Goal: Task Accomplishment & Management: Complete application form

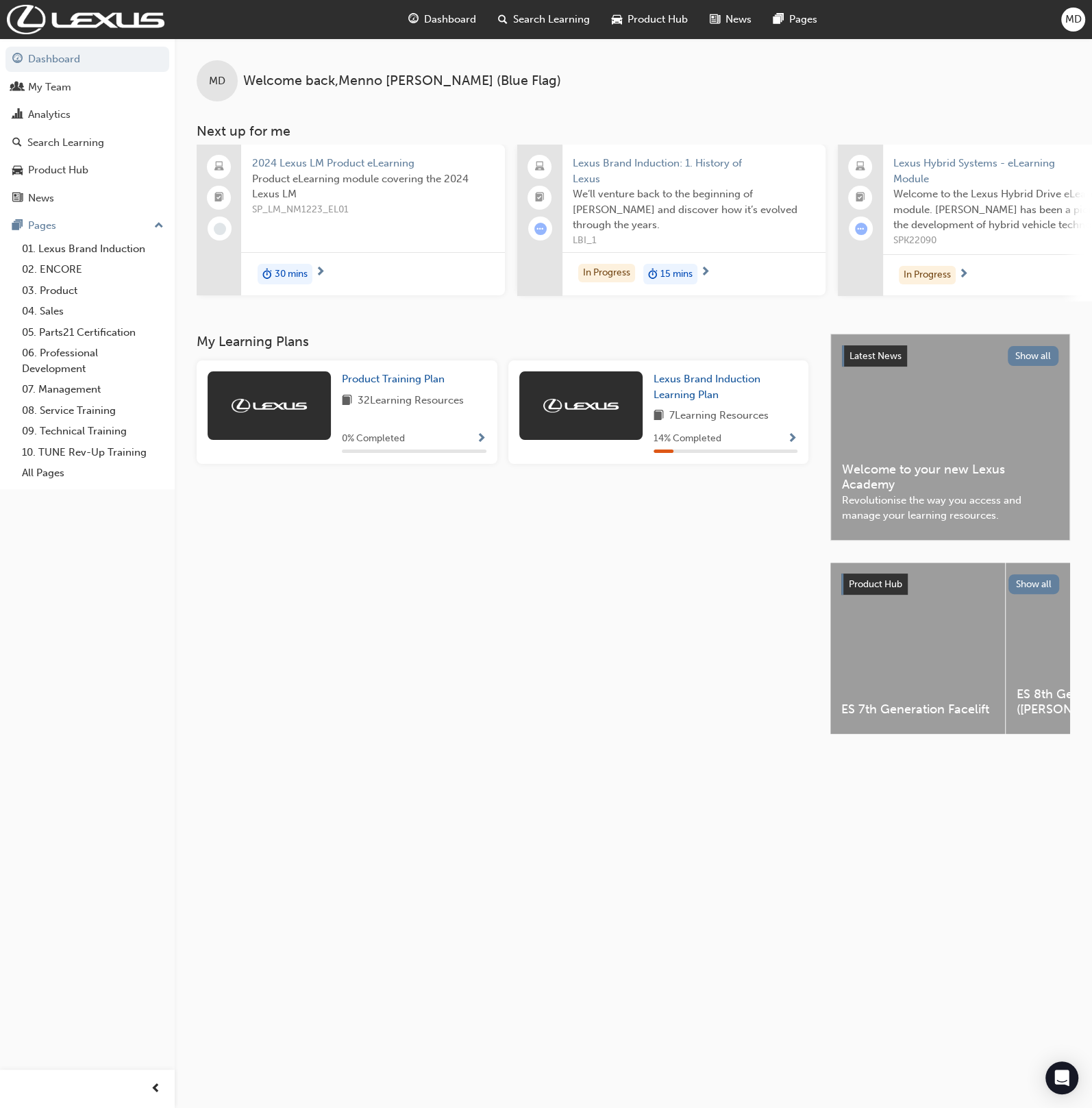
click at [1027, 42] on div "MD Welcome back , [PERSON_NAME] (Blue Flag)" at bounding box center [633, 69] width 917 height 63
drag, startPoint x: 1059, startPoint y: 30, endPoint x: 1067, endPoint y: 37, distance: 10.6
click at [1058, 29] on div "Dashboard Search Learning Product Hub News Pages MD" at bounding box center [546, 19] width 1092 height 39
click at [1082, 23] on div "MD" at bounding box center [1074, 19] width 24 height 24
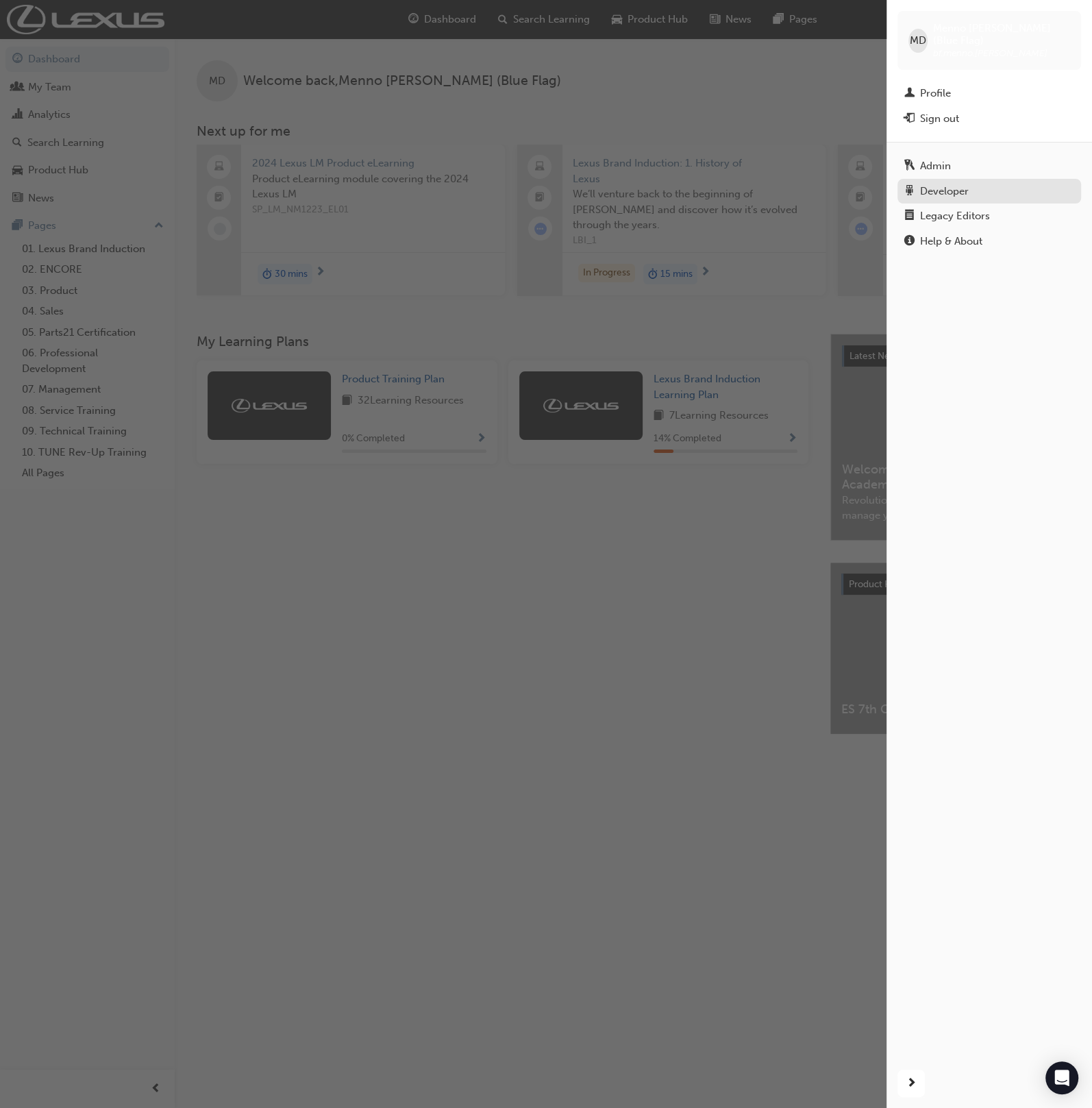
click at [978, 183] on div "Developer" at bounding box center [989, 191] width 170 height 17
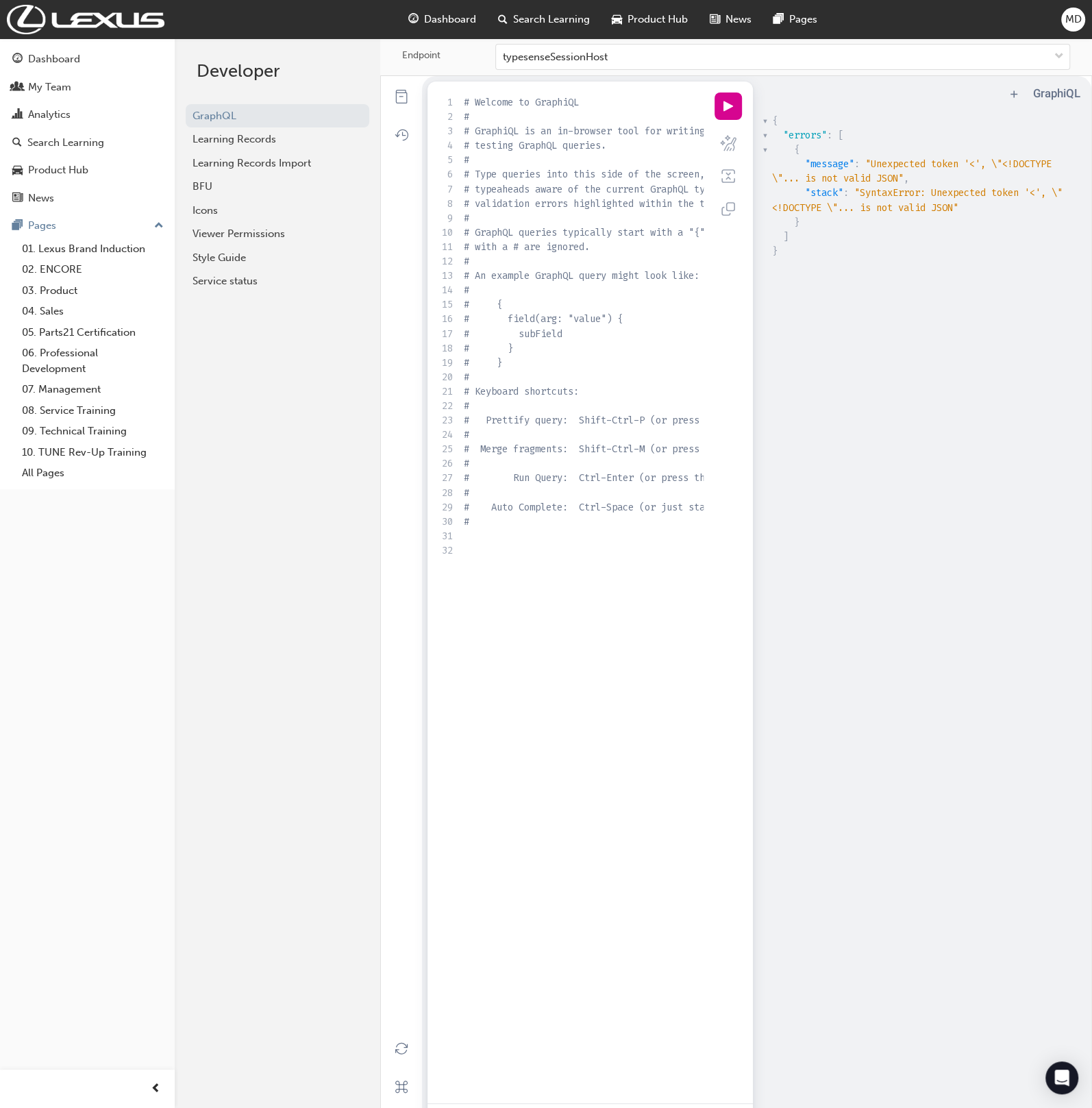
click at [1083, 18] on div "MD" at bounding box center [1074, 19] width 24 height 24
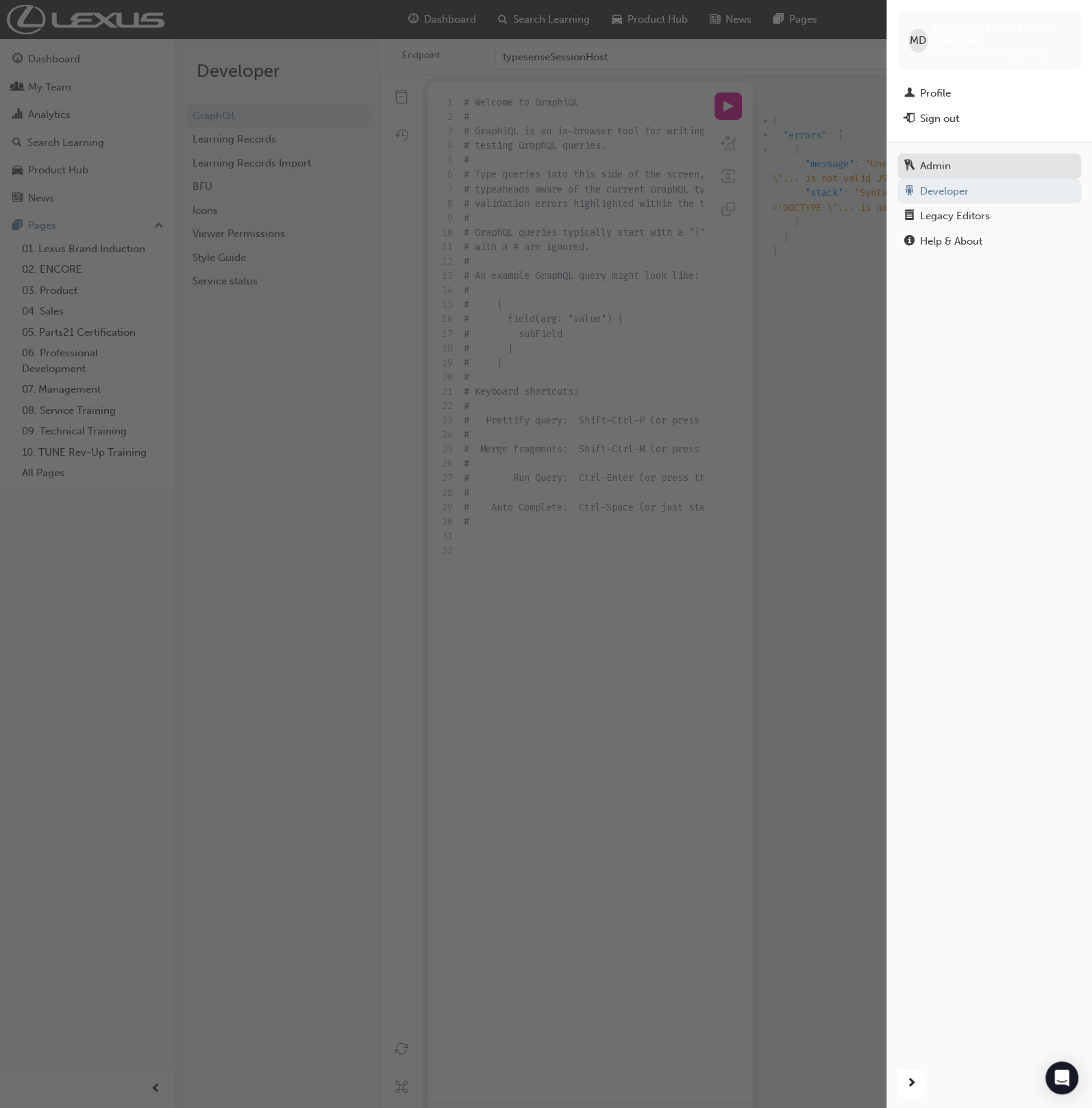
click at [952, 158] on div "Admin" at bounding box center [989, 166] width 170 height 17
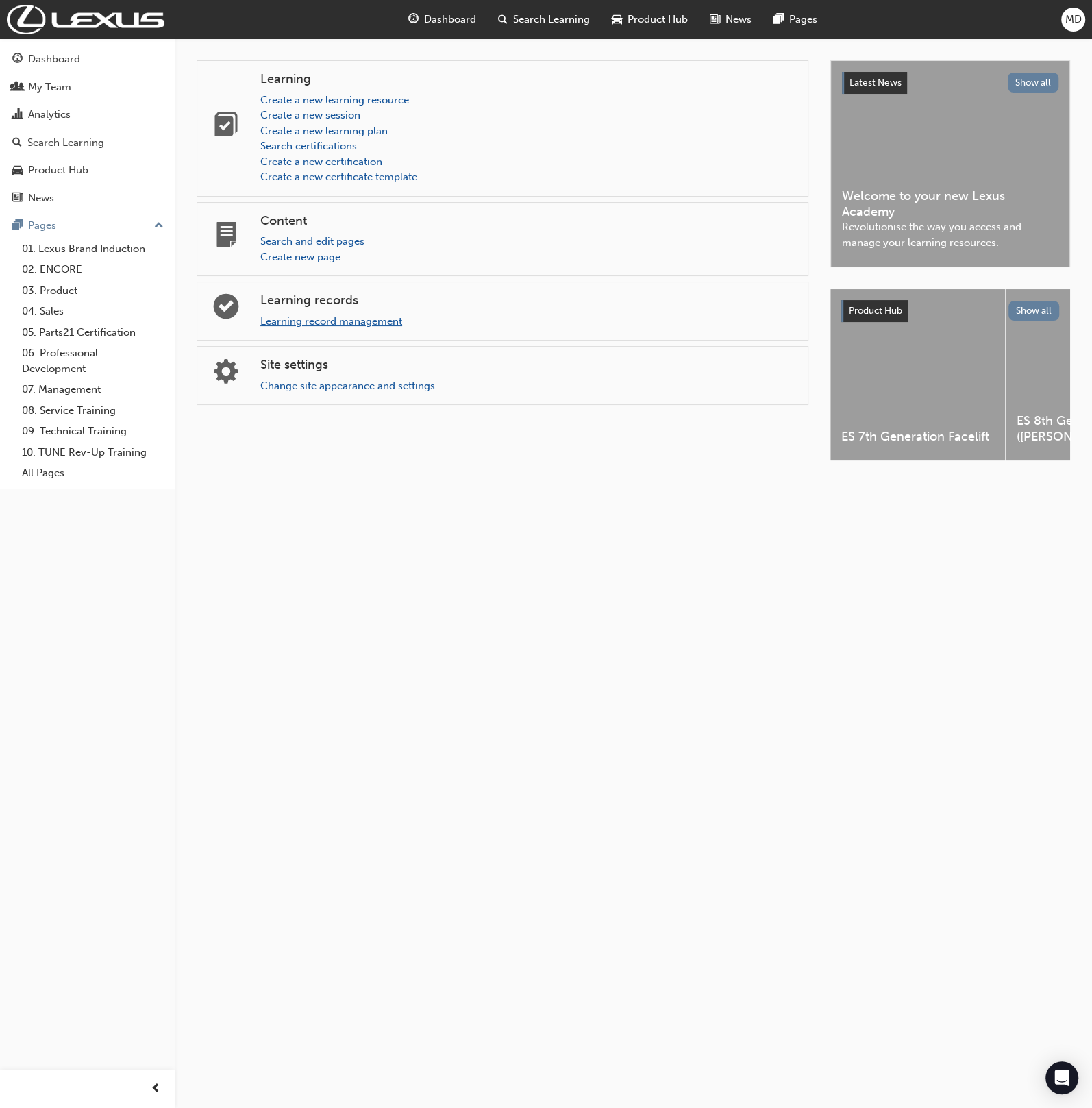
click at [343, 313] on div "Learning record management" at bounding box center [528, 321] width 537 height 16
click at [342, 319] on link "Learning record management" at bounding box center [331, 321] width 142 height 12
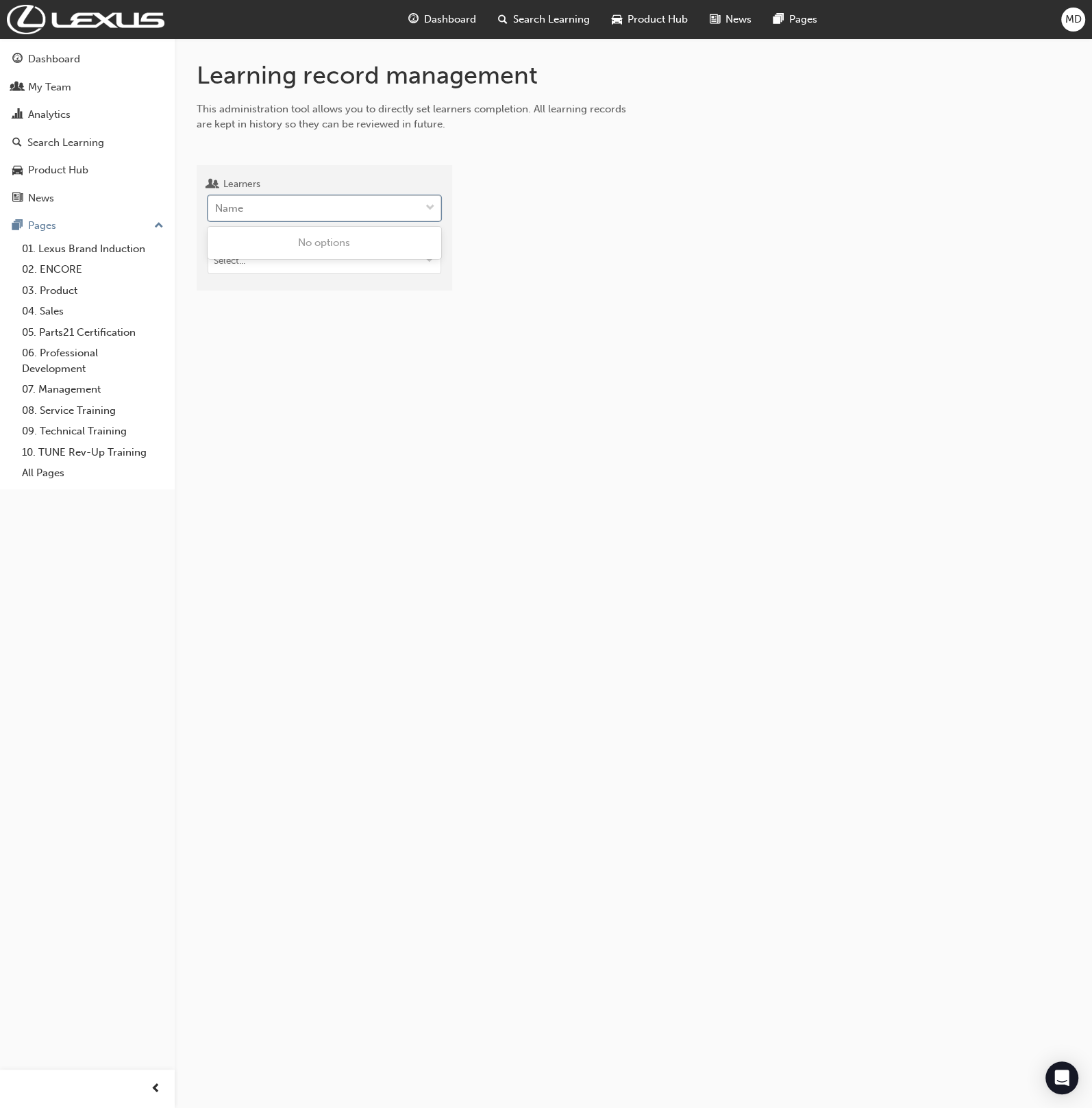
click at [252, 207] on div "Name" at bounding box center [313, 209] width 211 height 24
click at [216, 207] on input "Learners 0 results available. Use Up and Down to choose options, press Enter to…" at bounding box center [216, 207] width 2 height 12
type input "joshi"
click at [293, 237] on span "[PERSON_NAME] - Lexus of Parramatta - PARRAMATTA" at bounding box center [313, 250] width 195 height 28
click at [288, 275] on input "Target type" at bounding box center [328, 283] width 239 height 26
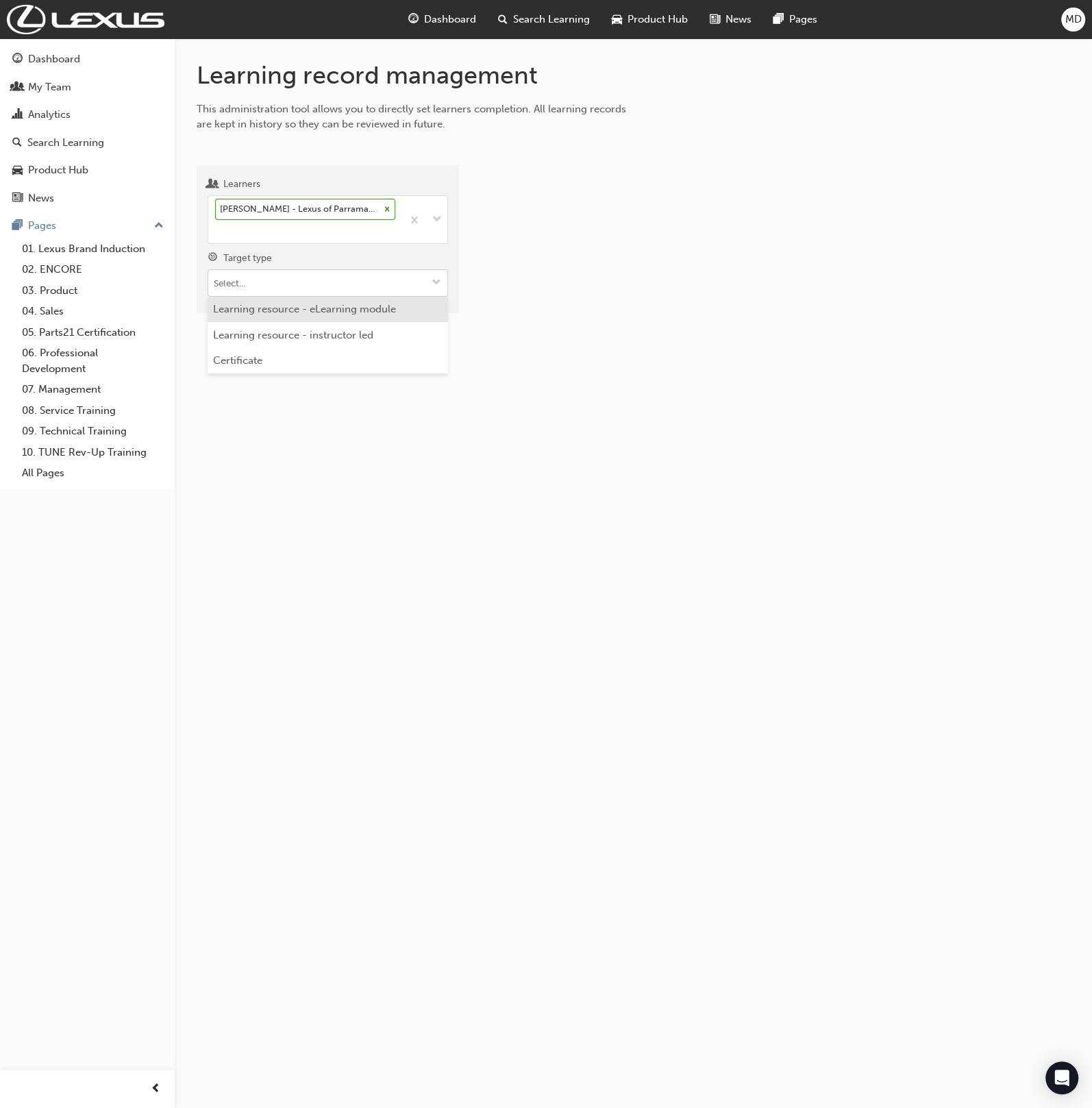
click at [300, 310] on li "Learning resource - eLearning module" at bounding box center [328, 310] width 241 height 26
click at [327, 355] on input "Learning resource" at bounding box center [328, 361] width 239 height 26
paste input "Toyota Sales Policies"
type input "Toyota Sales Policies"
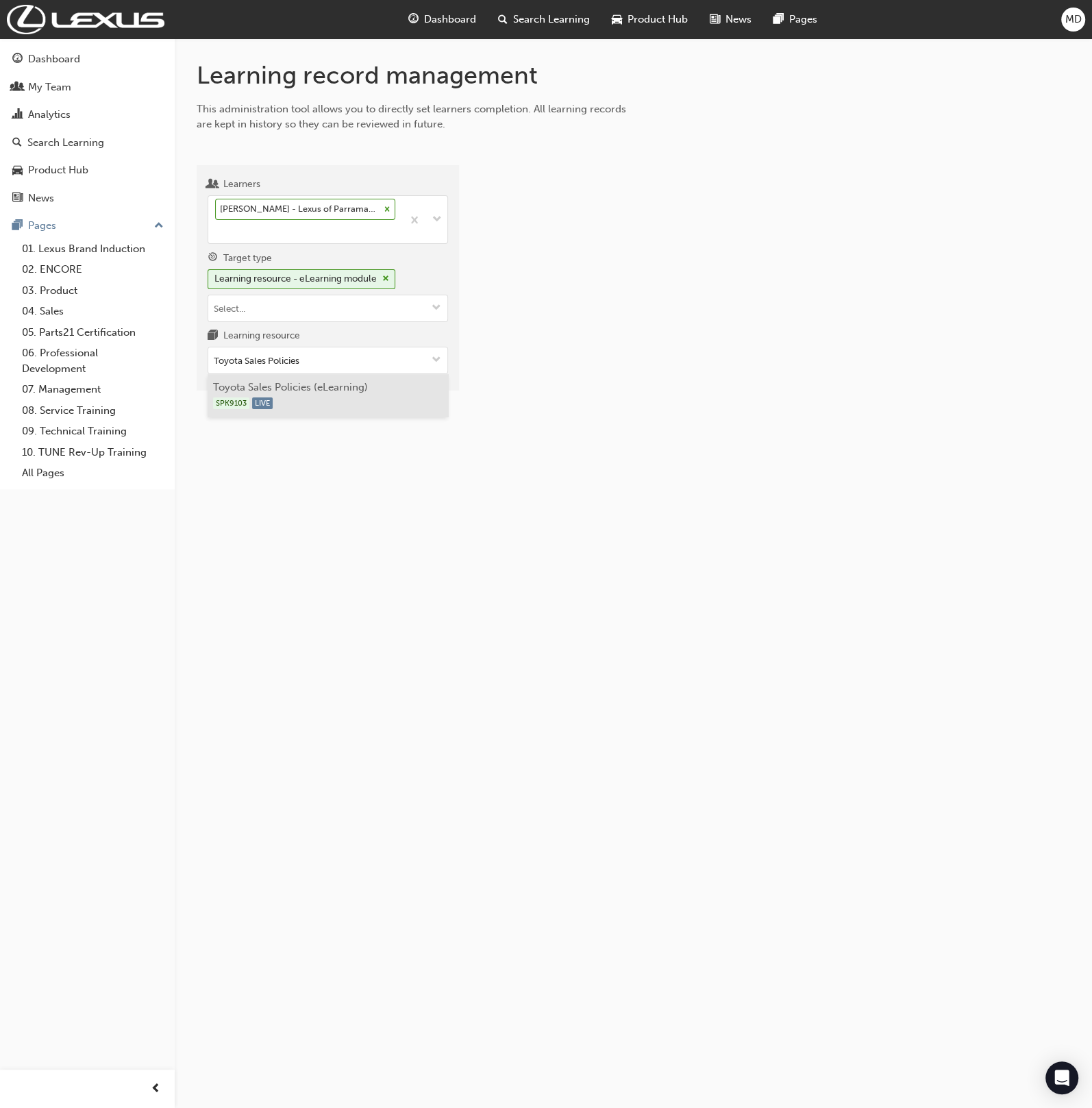
click at [342, 387] on li "Toyota Sales Policies (eLearning) SPK9103 LIVE" at bounding box center [328, 395] width 241 height 42
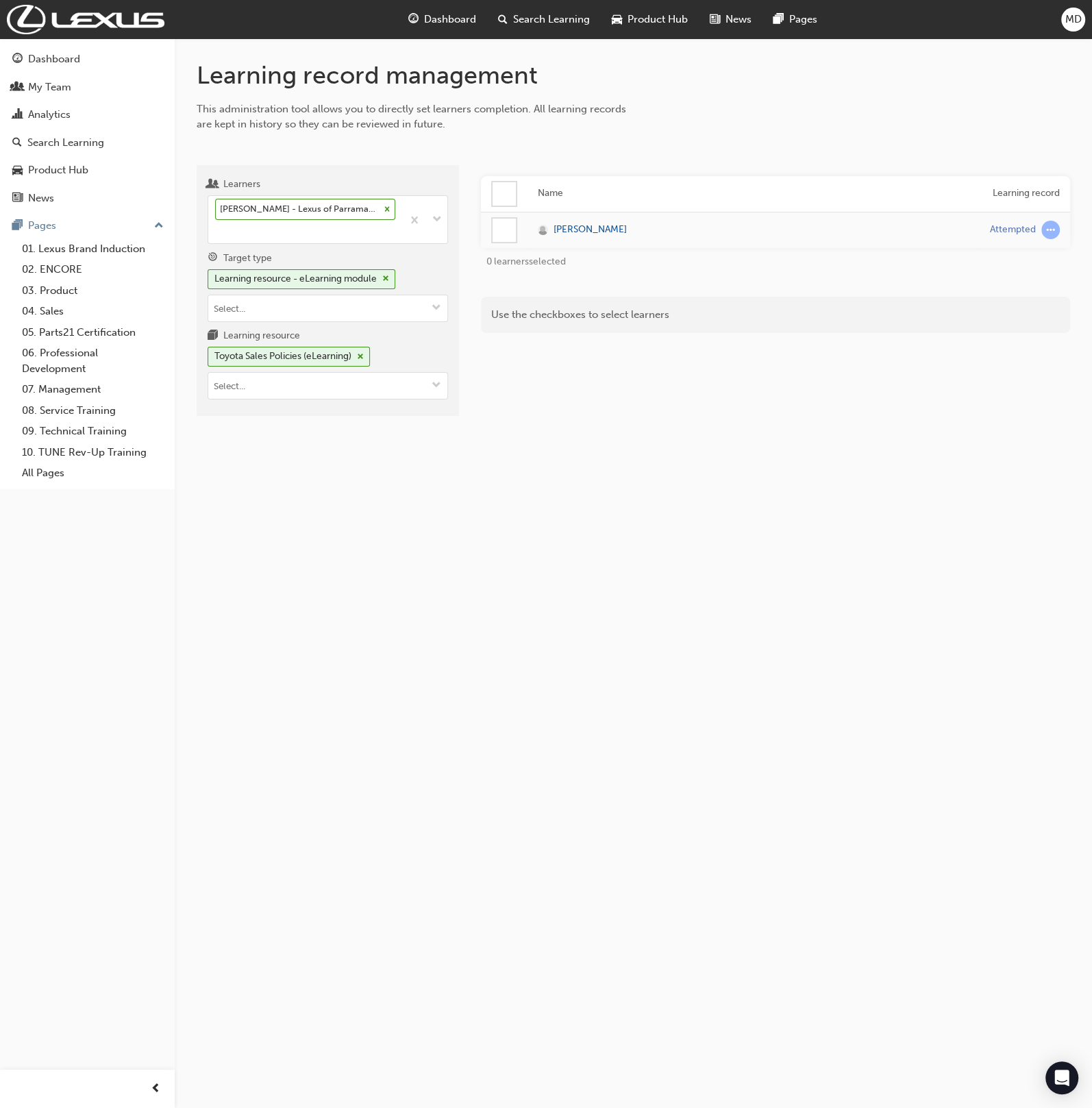
click at [504, 232] on div at bounding box center [504, 230] width 23 height 23
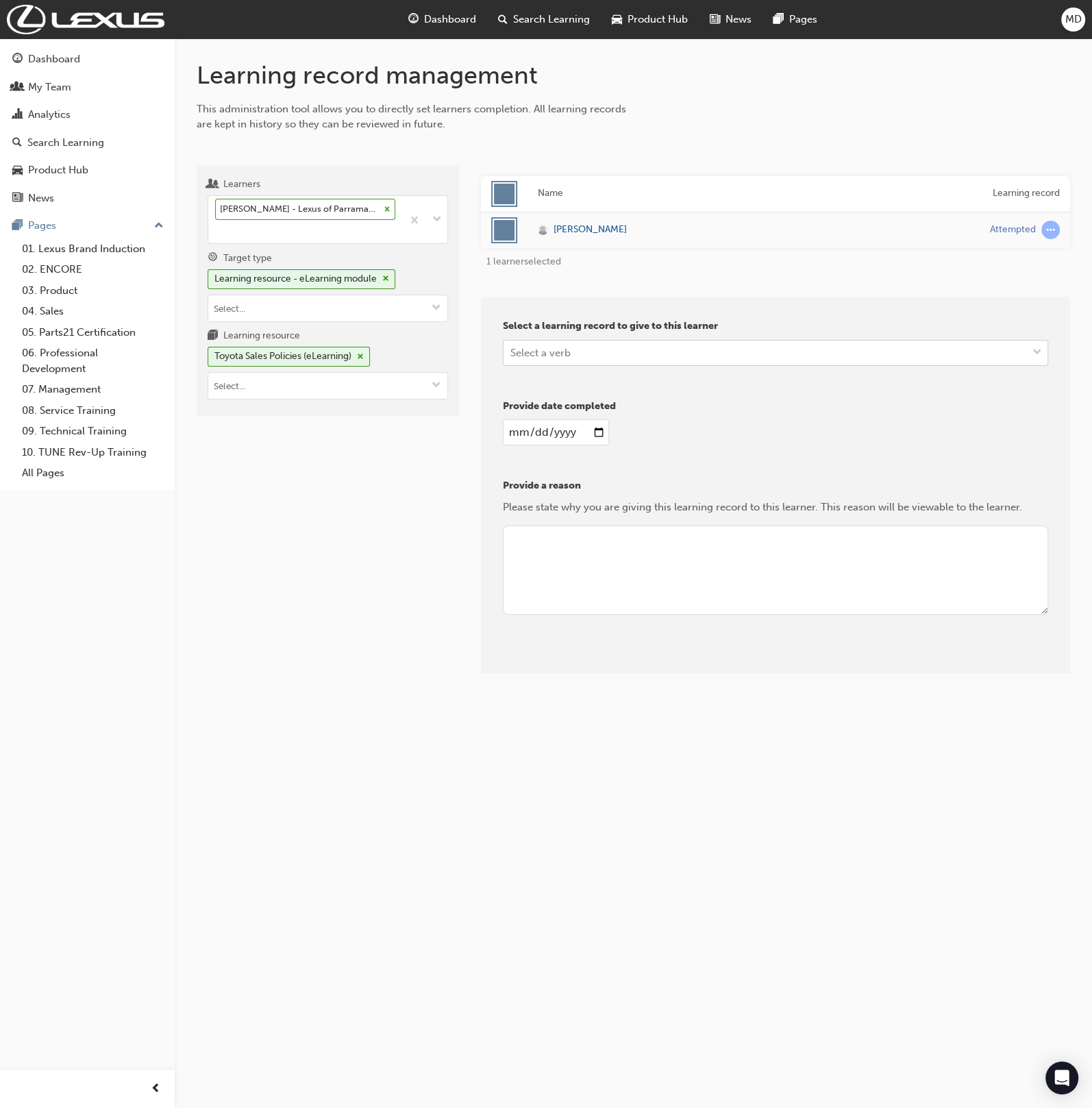
click at [558, 351] on div "Select a verb" at bounding box center [541, 353] width 61 height 16
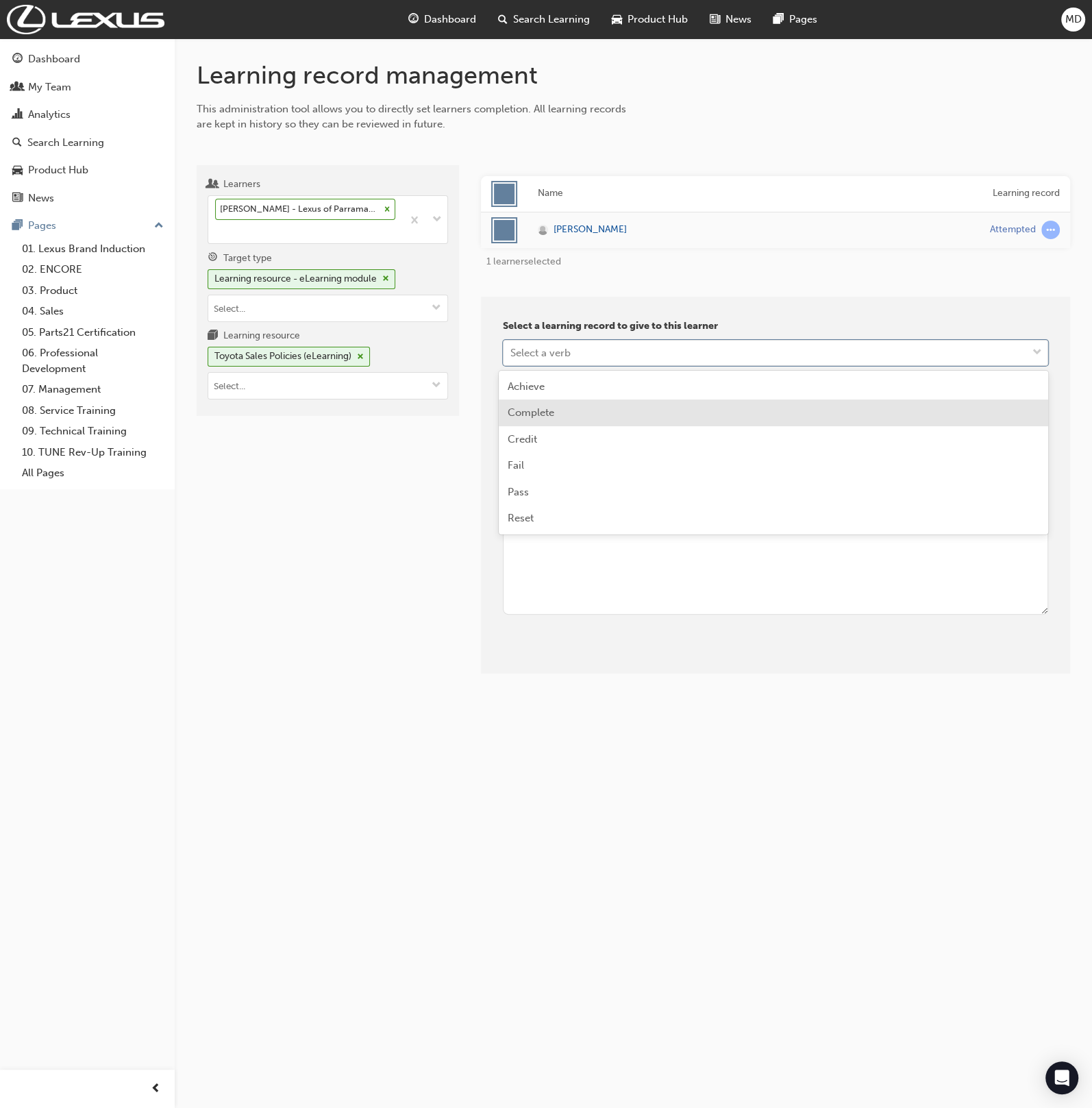
click at [558, 416] on div "Complete" at bounding box center [773, 413] width 549 height 27
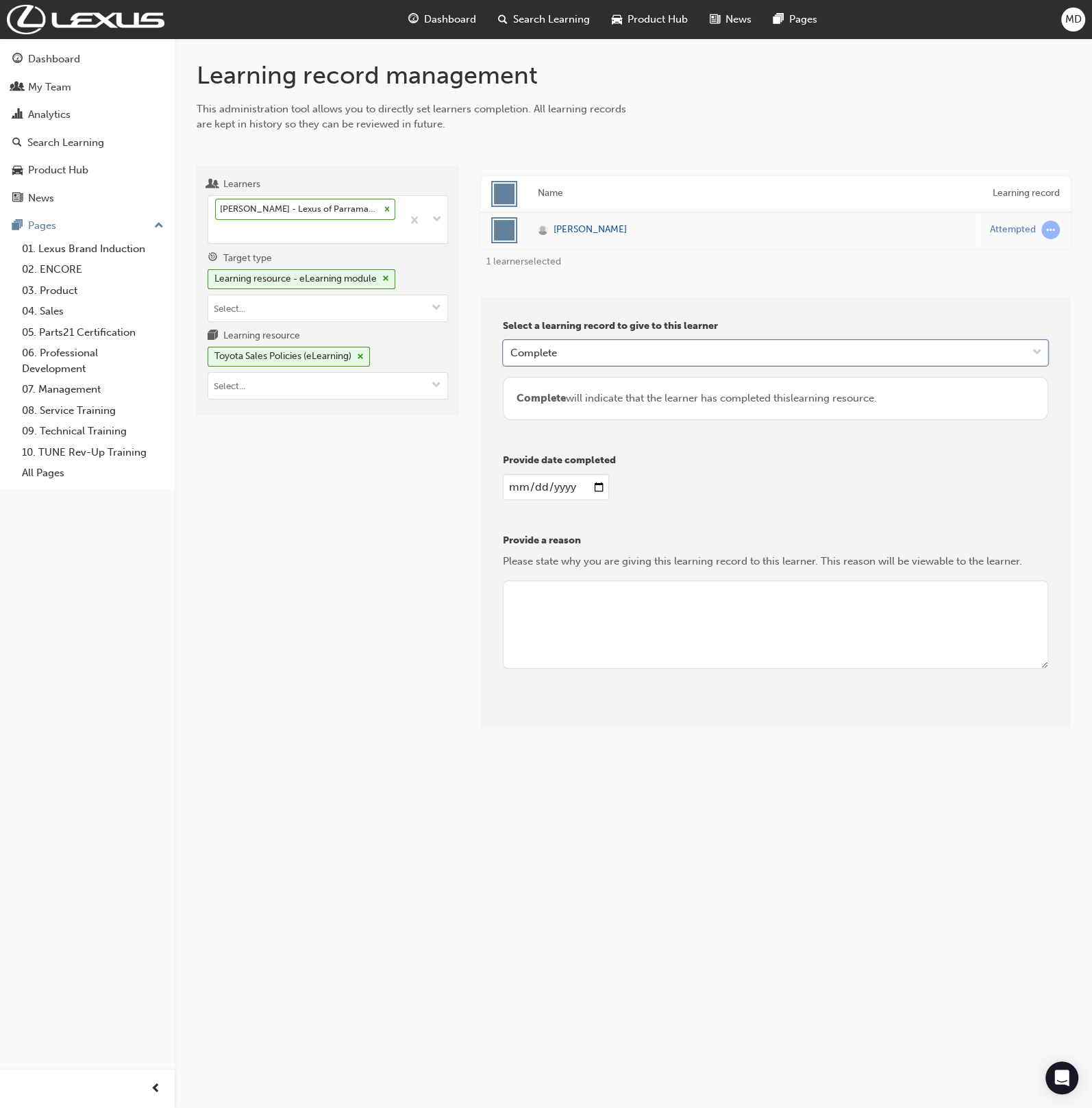
click at [514, 487] on input "date" at bounding box center [556, 487] width 106 height 26
type input "[DATE]"
click at [585, 609] on textarea at bounding box center [776, 625] width 546 height 89
type textarea "admin"
click at [538, 715] on button "Give learning records" at bounding box center [565, 718] width 123 height 22
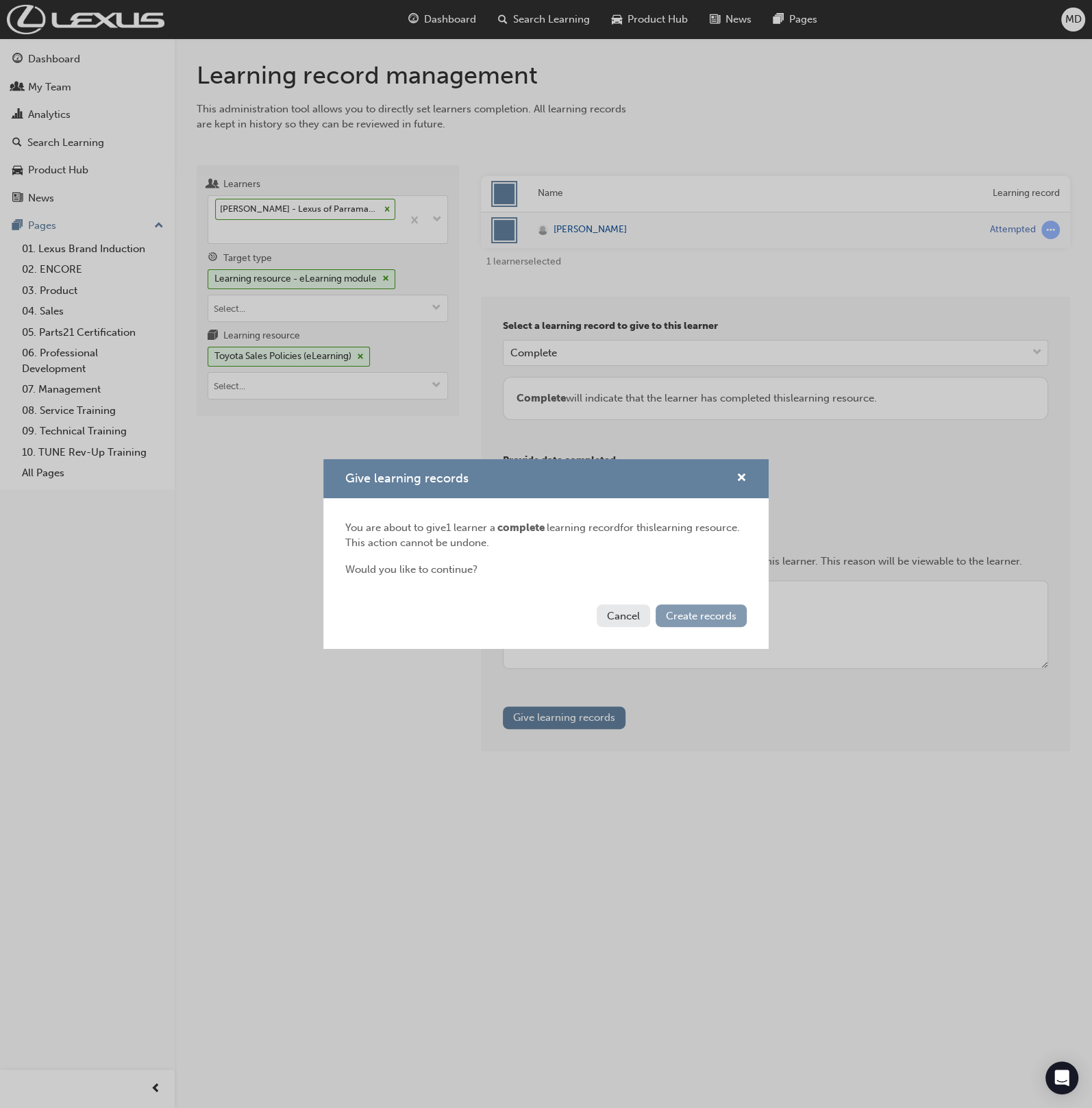
click at [702, 609] on button "Create records" at bounding box center [701, 616] width 91 height 22
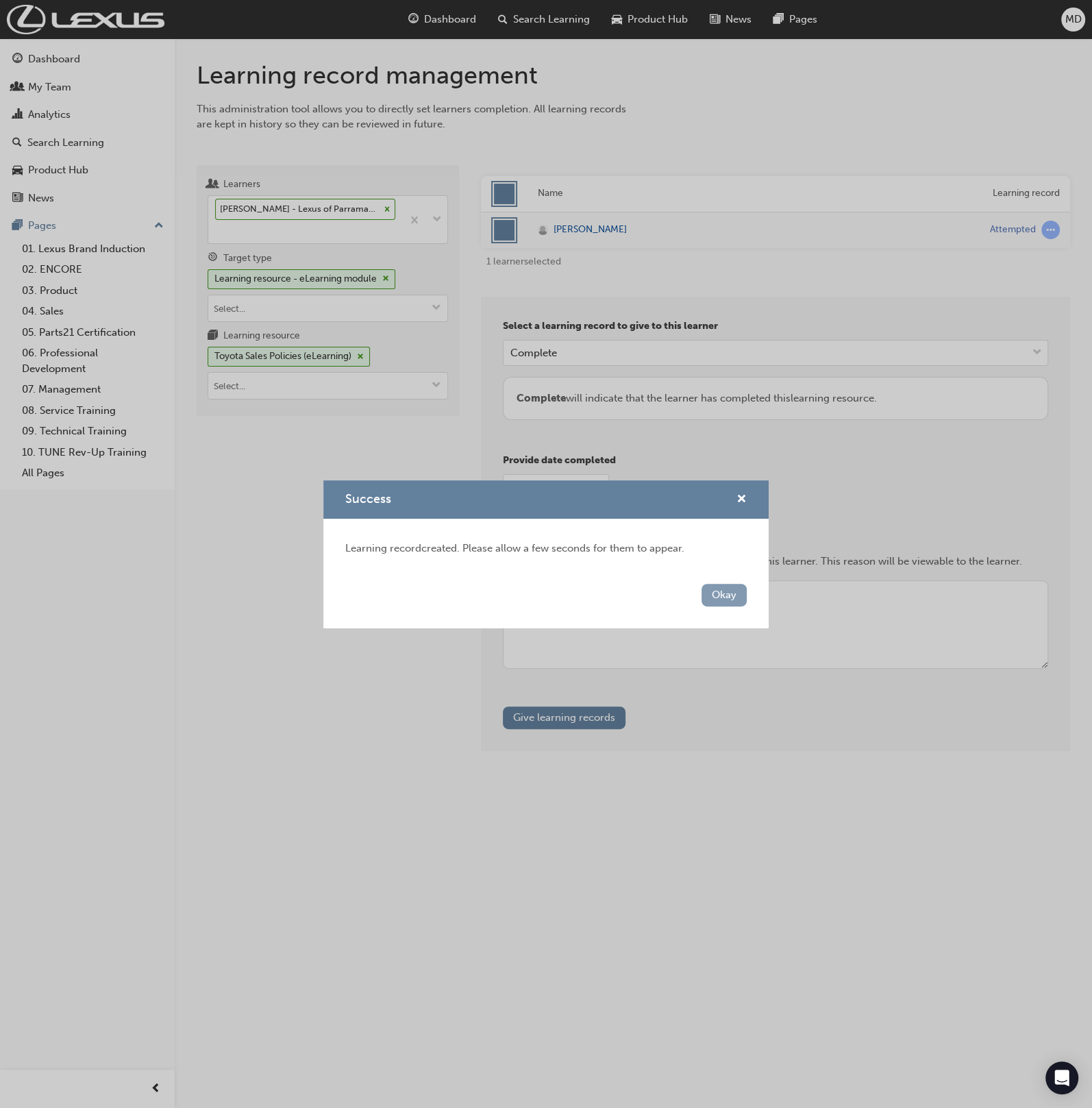
click at [730, 592] on button "Okay" at bounding box center [724, 595] width 45 height 22
